Goal: Transaction & Acquisition: Purchase product/service

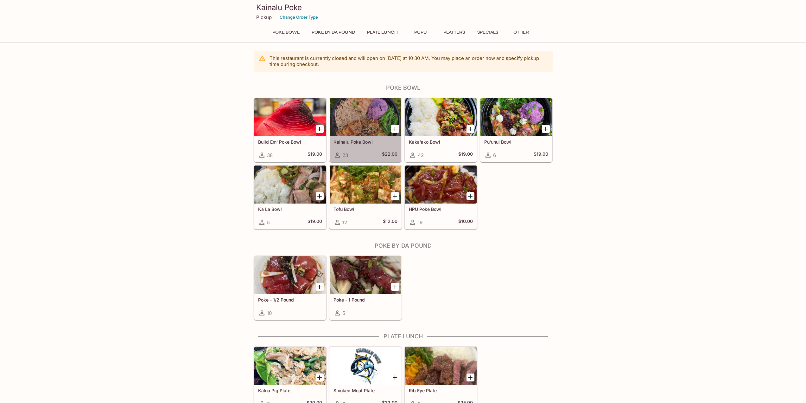
click at [378, 124] on div at bounding box center [366, 117] width 72 height 38
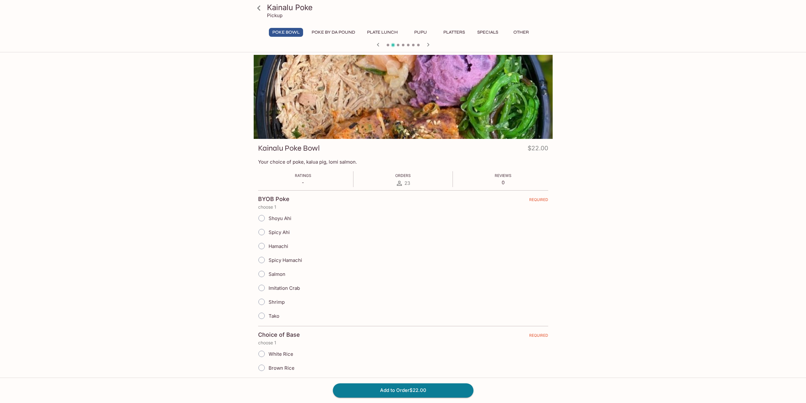
click at [383, 102] on div at bounding box center [403, 97] width 299 height 84
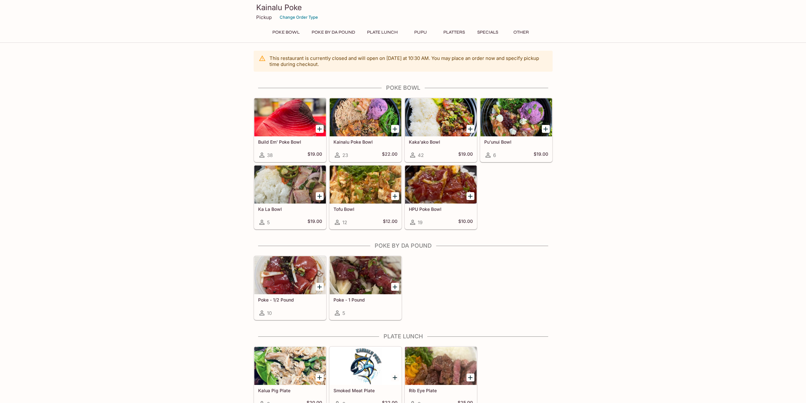
click at [512, 111] on div at bounding box center [517, 117] width 72 height 38
click at [452, 113] on div at bounding box center [441, 117] width 72 height 38
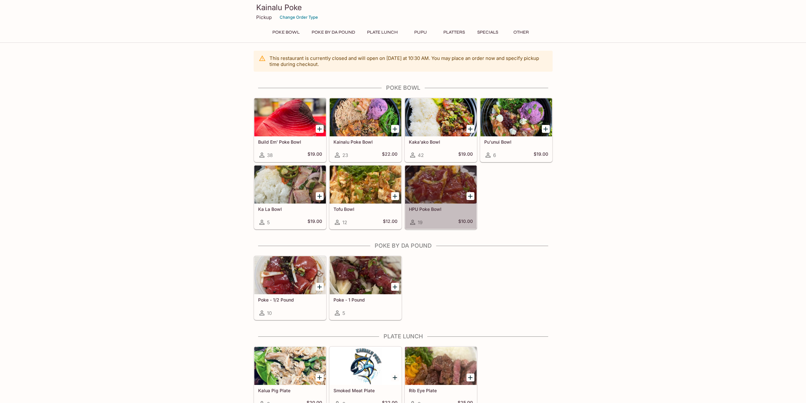
click at [435, 172] on div at bounding box center [441, 184] width 72 height 38
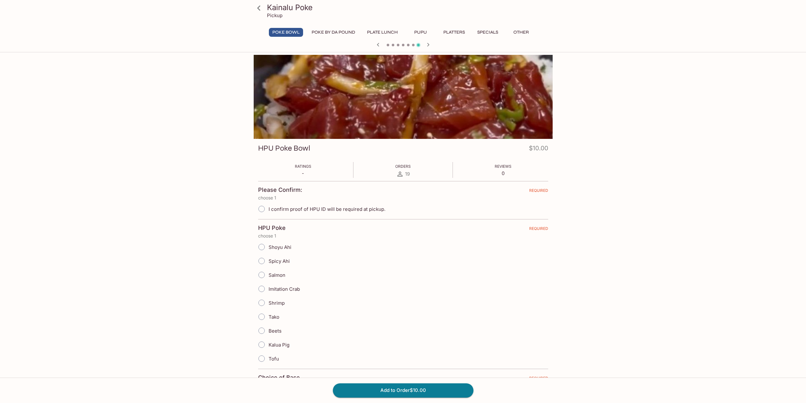
click at [440, 110] on div at bounding box center [403, 97] width 299 height 84
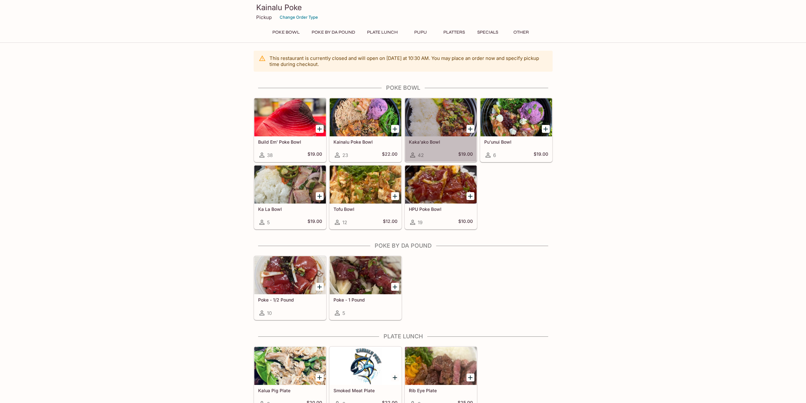
click at [453, 122] on div at bounding box center [441, 117] width 72 height 38
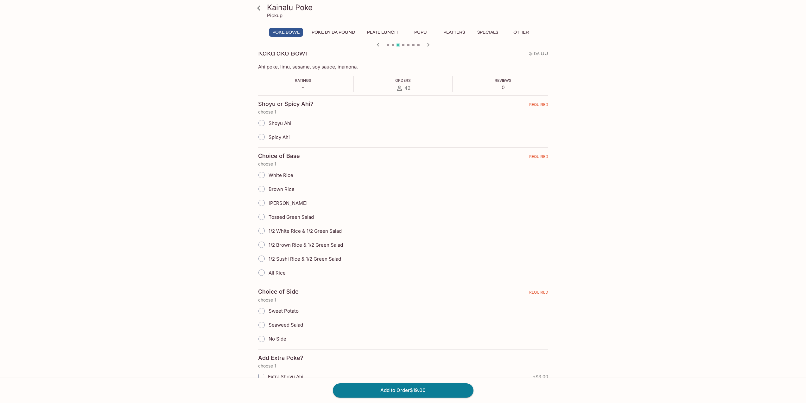
scroll to position [127, 0]
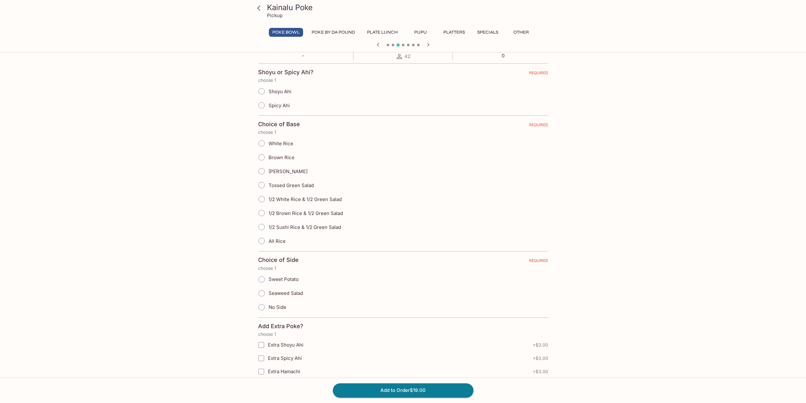
click at [258, 105] on input "Spicy Ahi" at bounding box center [261, 105] width 13 height 13
radio input "true"
click at [263, 202] on input "1/2 White Rice & 1/2 Green Salad" at bounding box center [261, 198] width 13 height 13
radio input "true"
click at [262, 278] on input "Sweet Potato" at bounding box center [261, 278] width 13 height 13
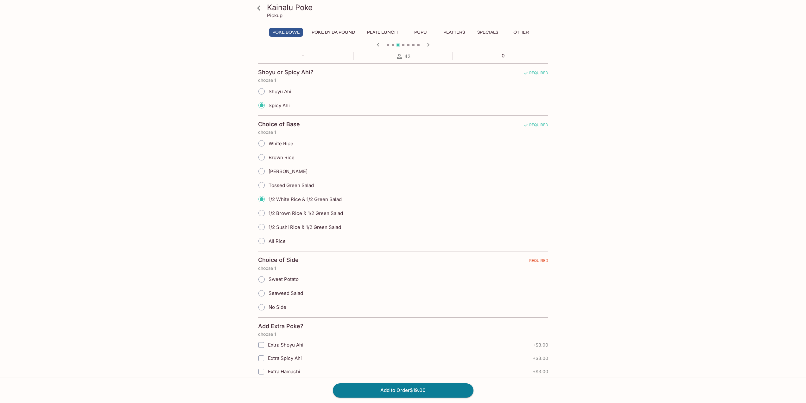
radio input "true"
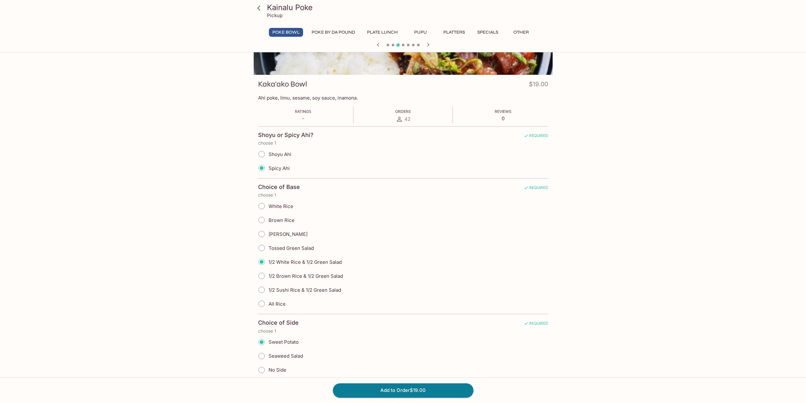
scroll to position [63, 0]
